Goal: Information Seeking & Learning: Learn about a topic

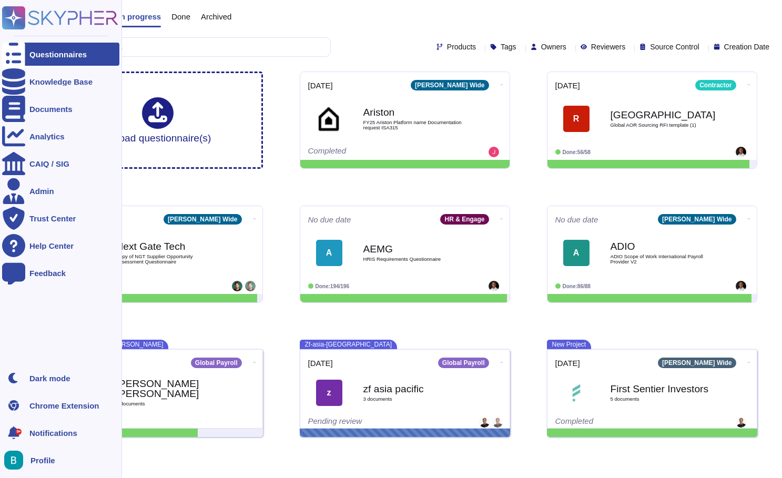
click at [27, 79] on div "Knowledge Base" at bounding box center [60, 81] width 117 height 23
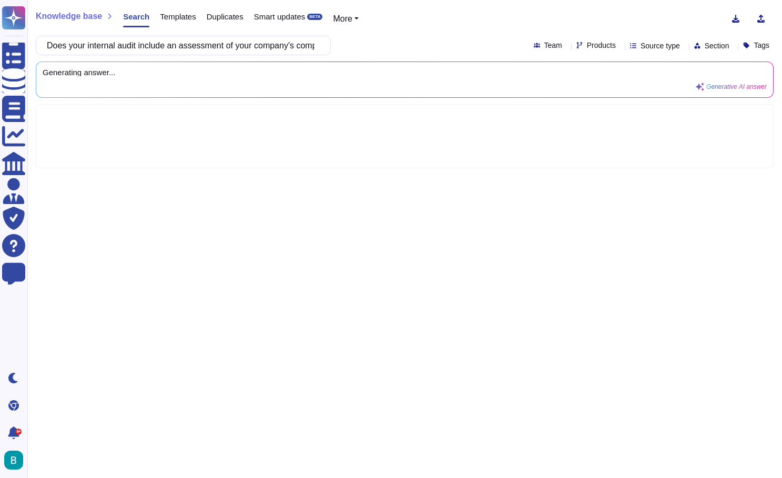
scroll to position [0, 269]
click at [414, 39] on div "Does your internal audit include an assessment of your company's compliance wit…" at bounding box center [405, 45] width 738 height 19
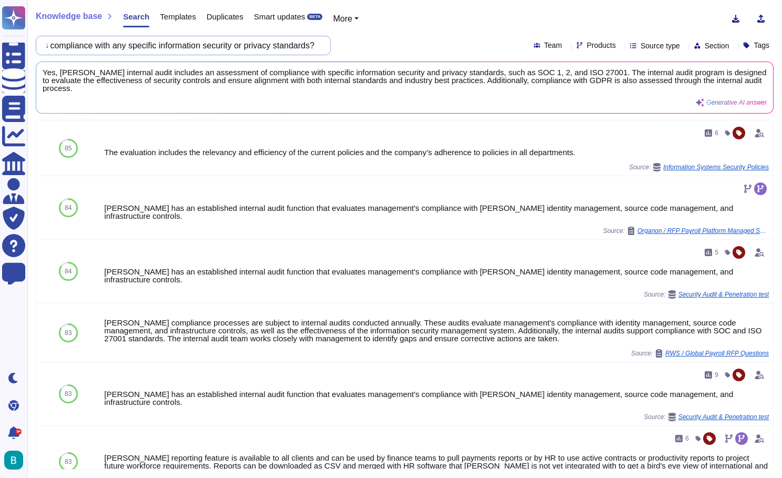
click at [280, 45] on input "Does your internal audit include an assessment of your company's compliance wit…" at bounding box center [181, 45] width 278 height 18
paste input "escribe the criteria you use to select auditors, how often you change auditors,…"
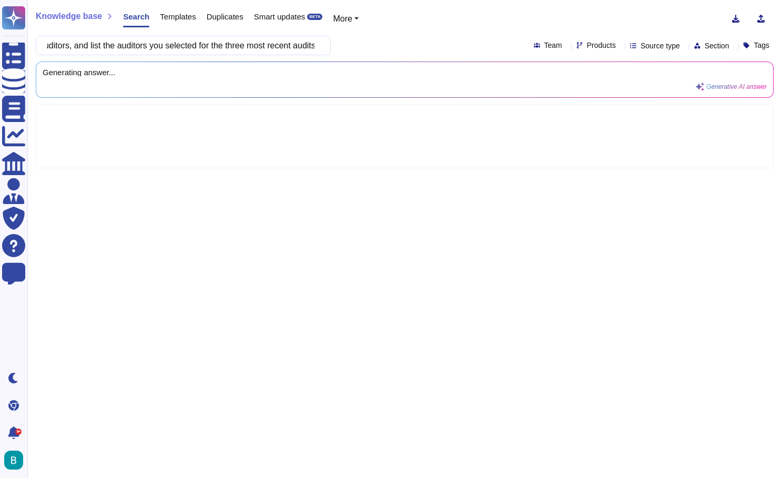
click at [379, 48] on div "Describe the criteria you use to select auditors, how often you change auditors…" at bounding box center [405, 45] width 738 height 19
type input "Describe the criteria you use to select auditors, how often you change auditors…"
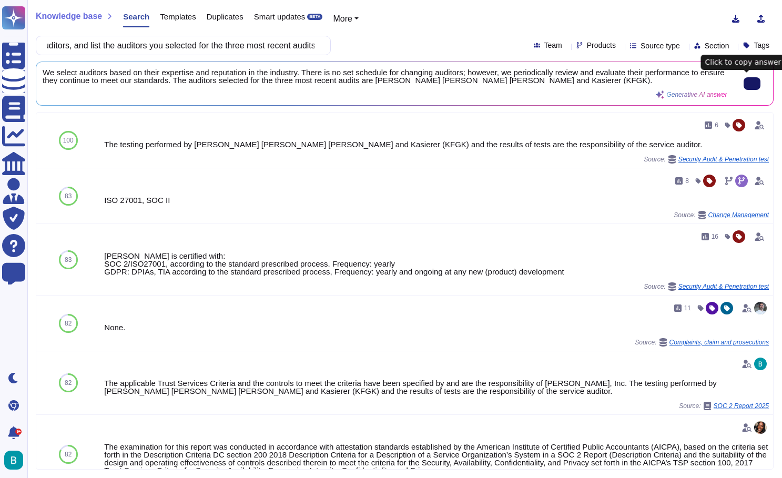
click at [751, 89] on button at bounding box center [751, 83] width 17 height 13
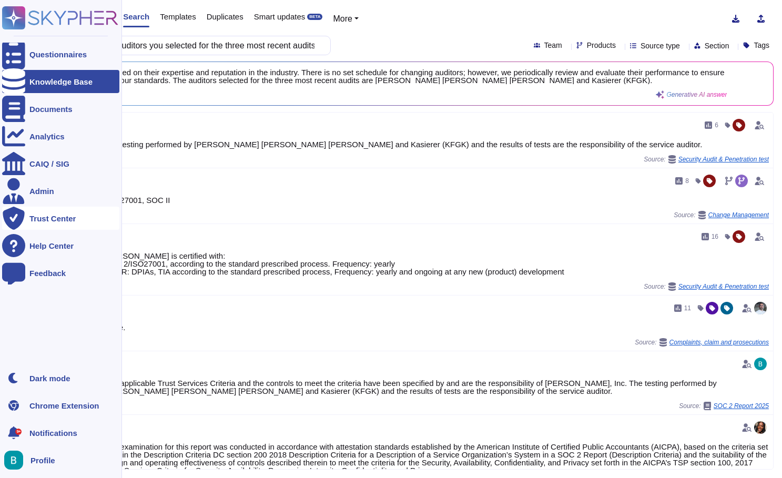
click at [47, 224] on div "Trust Center" at bounding box center [60, 218] width 117 height 23
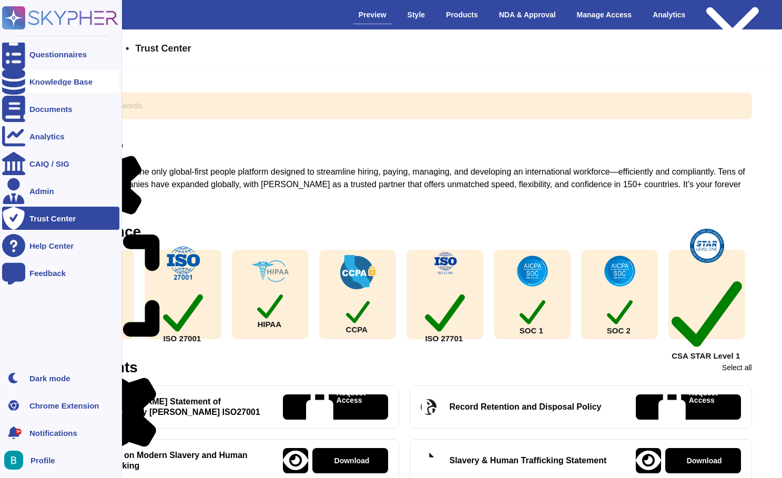
click at [12, 87] on div at bounding box center [13, 81] width 23 height 23
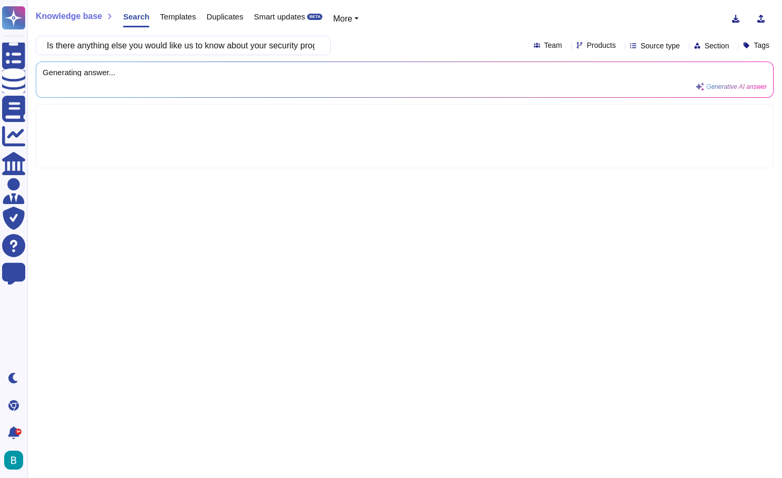
scroll to position [0, 38]
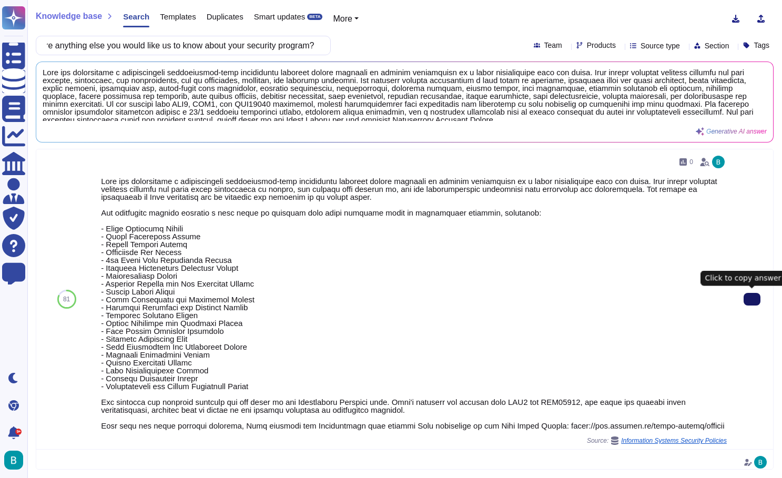
click at [746, 304] on button at bounding box center [751, 299] width 17 height 13
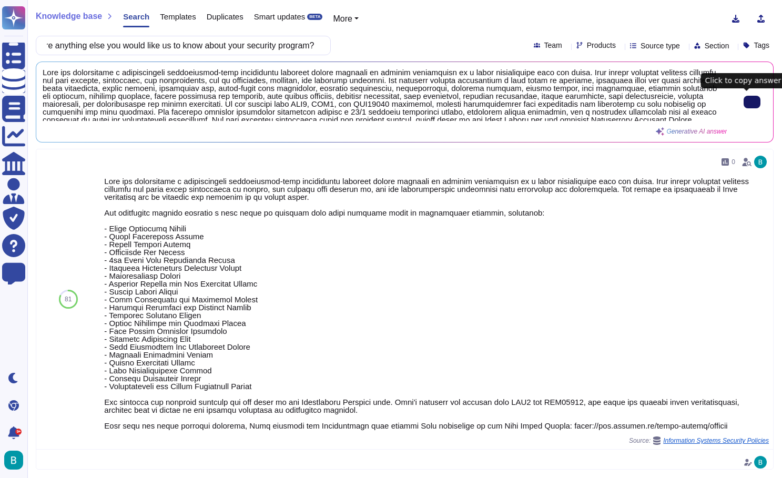
click at [752, 102] on icon at bounding box center [752, 102] width 0 height 0
click at [639, 1] on div "Knowledge base Search Templates Duplicates Smart updates BETA More Is there any…" at bounding box center [404, 239] width 755 height 478
